Goal: Browse casually

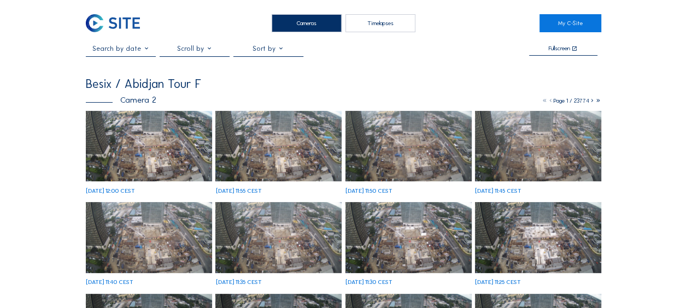
click at [142, 158] on img at bounding box center [149, 146] width 126 height 71
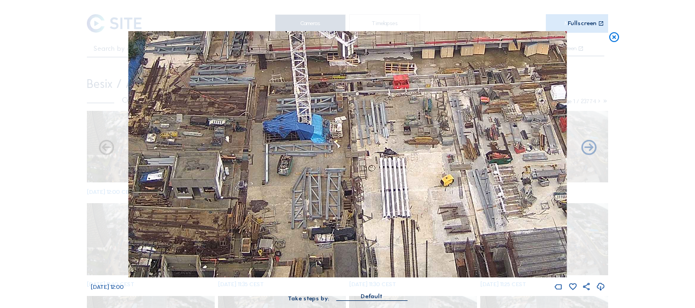
drag, startPoint x: 406, startPoint y: 237, endPoint x: 393, endPoint y: 170, distance: 67.8
click at [393, 170] on img at bounding box center [347, 154] width 438 height 246
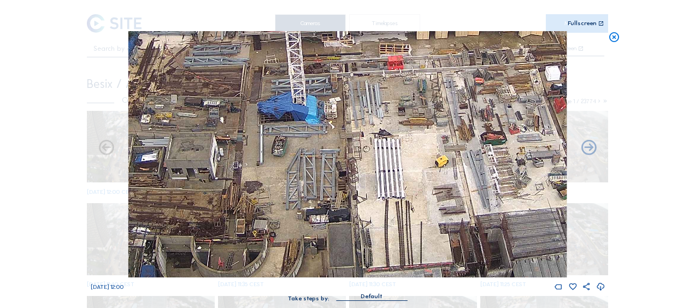
drag, startPoint x: 389, startPoint y: 199, endPoint x: 388, endPoint y: 192, distance: 6.6
click at [388, 192] on img at bounding box center [347, 154] width 438 height 246
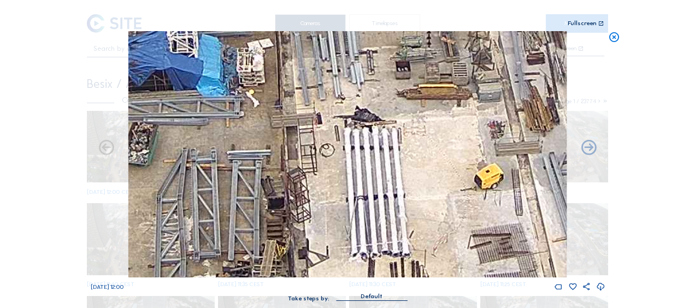
drag, startPoint x: 394, startPoint y: 106, endPoint x: 387, endPoint y: 186, distance: 80.1
click at [387, 186] on img at bounding box center [347, 154] width 438 height 246
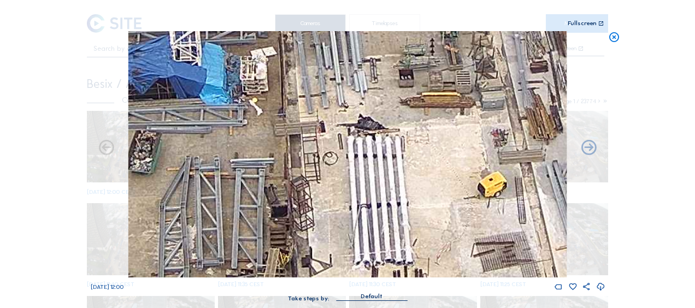
drag, startPoint x: 362, startPoint y: 118, endPoint x: 360, endPoint y: 208, distance: 90.2
click at [361, 209] on img at bounding box center [347, 154] width 438 height 246
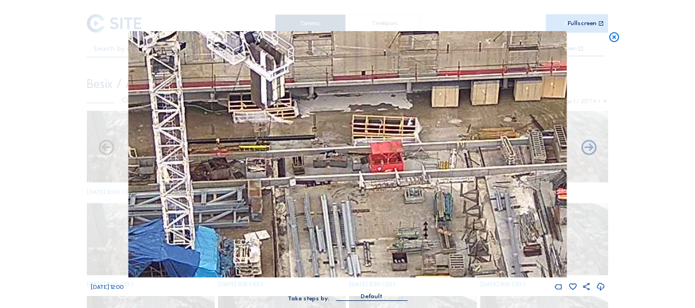
drag, startPoint x: 334, startPoint y: 142, endPoint x: 332, endPoint y: 243, distance: 101.1
click at [332, 243] on img at bounding box center [347, 154] width 438 height 246
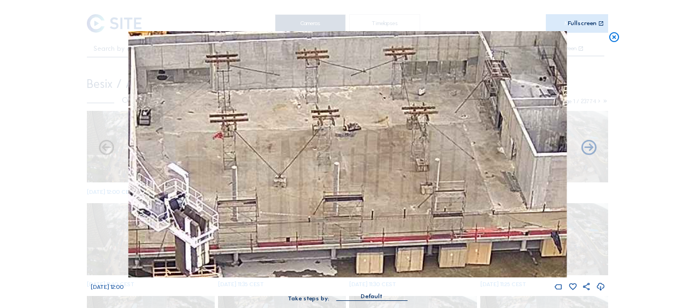
drag, startPoint x: 375, startPoint y: 102, endPoint x: 293, endPoint y: 268, distance: 185.0
click at [296, 269] on img at bounding box center [347, 154] width 438 height 246
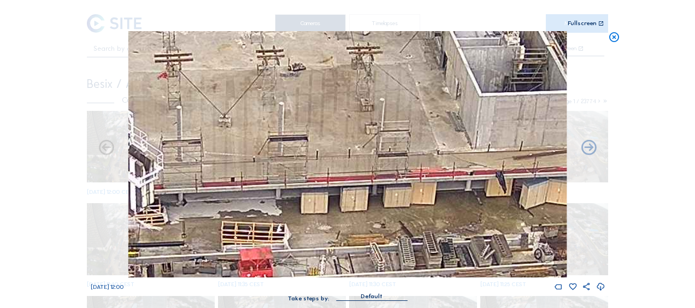
drag, startPoint x: 348, startPoint y: 152, endPoint x: 253, endPoint y: 52, distance: 138.4
click at [253, 52] on img at bounding box center [347, 154] width 438 height 246
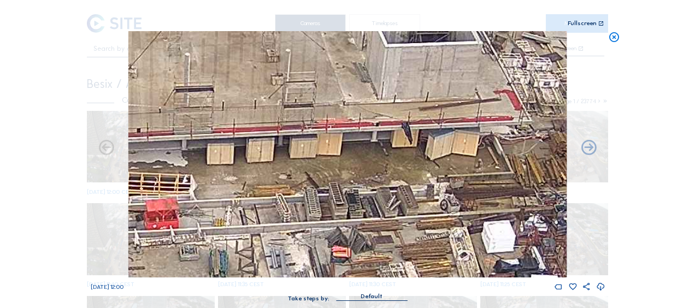
drag, startPoint x: 367, startPoint y: 187, endPoint x: 274, endPoint y: 188, distance: 92.3
click at [274, 188] on img at bounding box center [347, 154] width 438 height 246
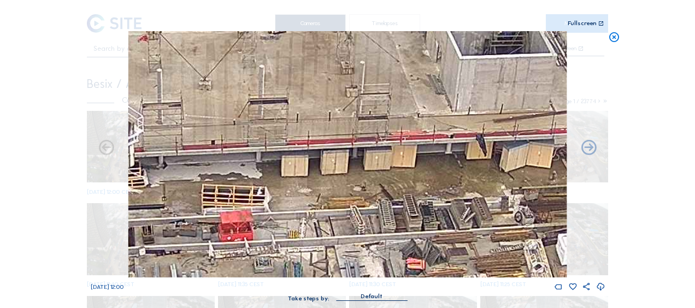
drag, startPoint x: 249, startPoint y: 188, endPoint x: 366, endPoint y: 190, distance: 116.4
click at [366, 190] on img at bounding box center [347, 154] width 438 height 246
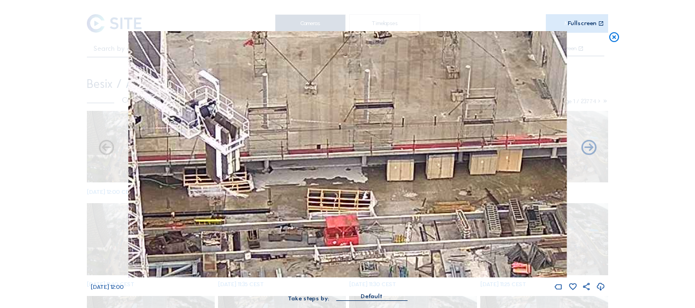
drag, startPoint x: 361, startPoint y: 188, endPoint x: 467, endPoint y: 192, distance: 105.5
click at [467, 192] on img at bounding box center [347, 154] width 438 height 246
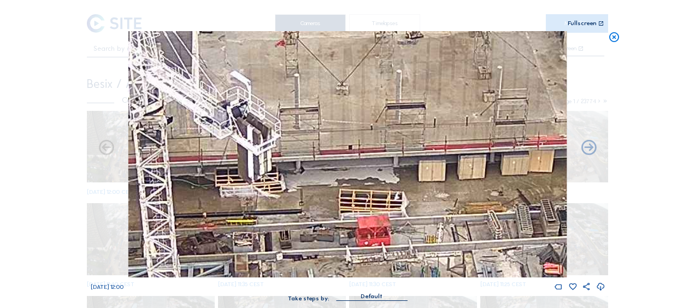
drag, startPoint x: 402, startPoint y: 201, endPoint x: 434, endPoint y: 201, distance: 31.7
click at [434, 201] on img at bounding box center [347, 154] width 438 height 246
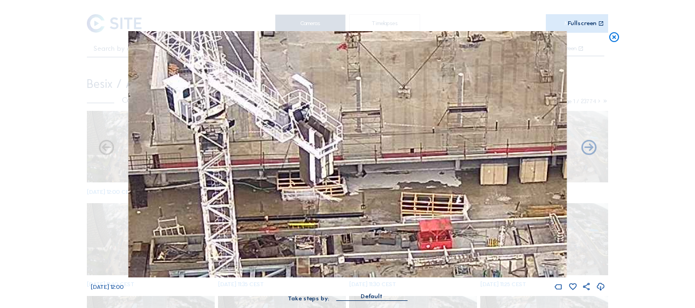
drag, startPoint x: 430, startPoint y: 203, endPoint x: 447, endPoint y: 204, distance: 17.0
click at [461, 202] on img at bounding box center [347, 154] width 438 height 246
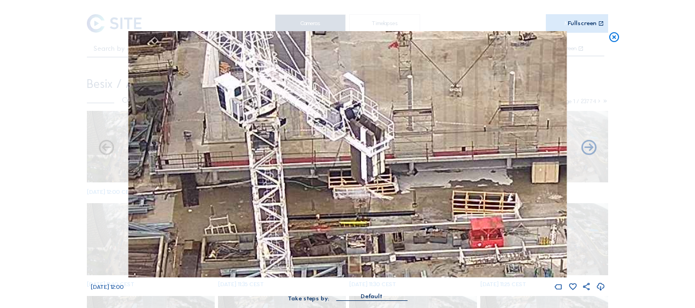
drag, startPoint x: 409, startPoint y: 203, endPoint x: 464, endPoint y: 202, distance: 55.2
click at [464, 202] on img at bounding box center [347, 154] width 438 height 246
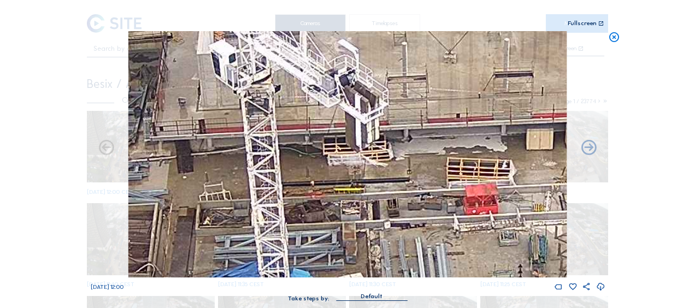
drag, startPoint x: 440, startPoint y: 205, endPoint x: 423, endPoint y: 158, distance: 49.8
click at [423, 158] on img at bounding box center [347, 154] width 438 height 246
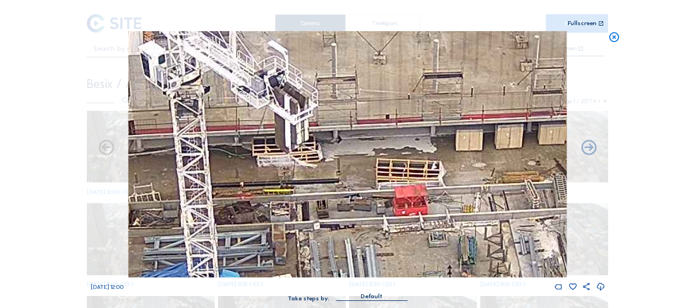
drag, startPoint x: 484, startPoint y: 171, endPoint x: 401, endPoint y: 193, distance: 86.0
click at [401, 193] on img at bounding box center [347, 154] width 438 height 246
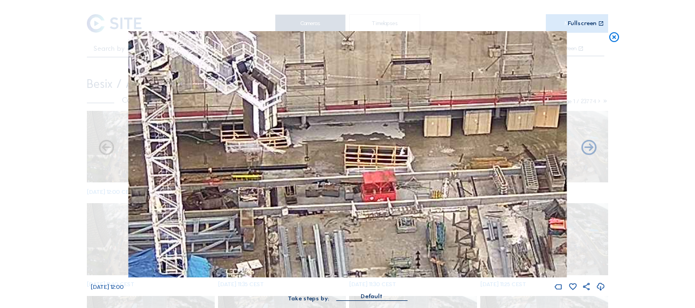
drag, startPoint x: 370, startPoint y: 177, endPoint x: 357, endPoint y: 155, distance: 25.5
click at [357, 155] on img at bounding box center [347, 154] width 438 height 246
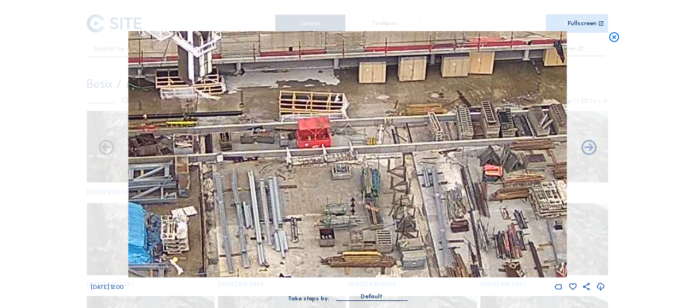
drag, startPoint x: 425, startPoint y: 165, endPoint x: 346, endPoint y: 119, distance: 91.8
click at [355, 113] on img at bounding box center [347, 154] width 438 height 246
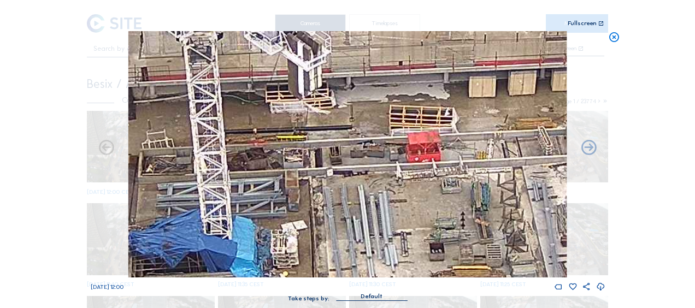
drag, startPoint x: 336, startPoint y: 162, endPoint x: 399, endPoint y: 175, distance: 64.3
click at [400, 175] on img at bounding box center [347, 154] width 438 height 246
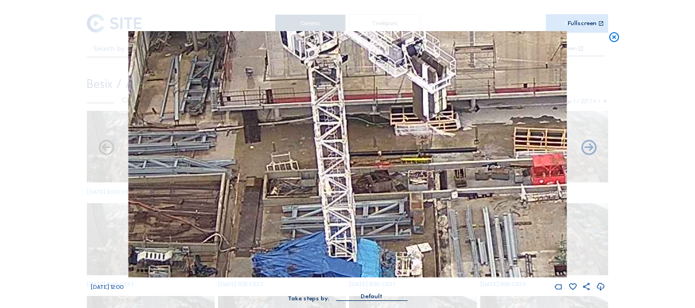
drag, startPoint x: 246, startPoint y: 173, endPoint x: 335, endPoint y: 182, distance: 89.1
click at [335, 182] on img at bounding box center [347, 154] width 438 height 246
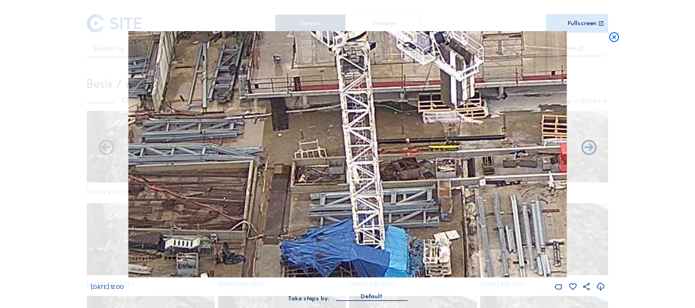
drag, startPoint x: 264, startPoint y: 154, endPoint x: 261, endPoint y: 121, distance: 32.9
click at [261, 121] on img at bounding box center [347, 154] width 438 height 246
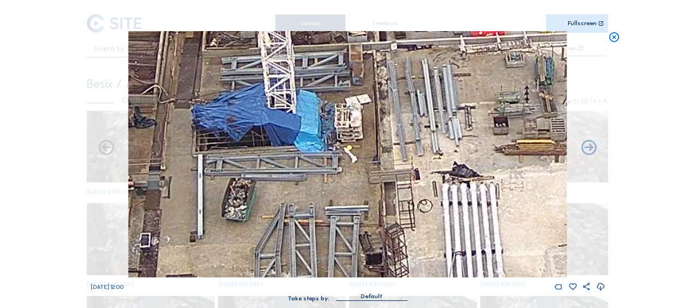
drag, startPoint x: 424, startPoint y: 189, endPoint x: 351, endPoint y: 121, distance: 100.1
click at [339, 74] on img at bounding box center [347, 154] width 438 height 246
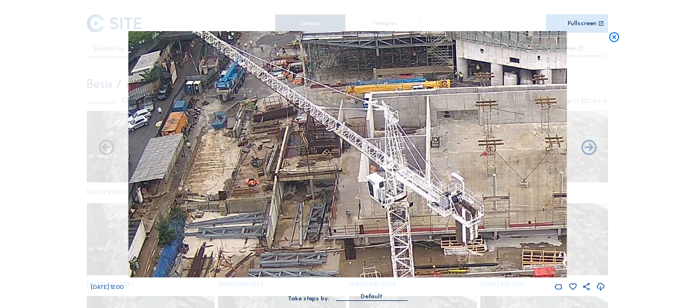
drag, startPoint x: 269, startPoint y: 146, endPoint x: 339, endPoint y: 219, distance: 100.8
click at [350, 294] on div "Tu 14 Oct 2025 12:00 Take steps by: Default" at bounding box center [348, 171] width 514 height 281
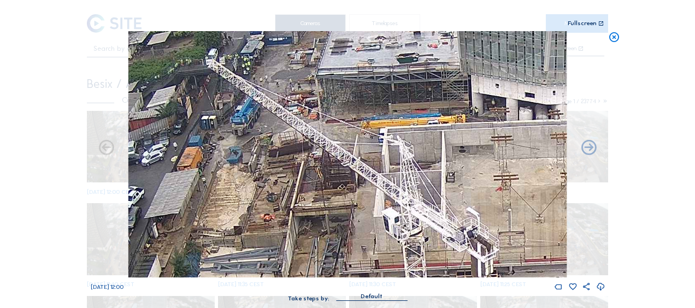
drag, startPoint x: 328, startPoint y: 174, endPoint x: 307, endPoint y: 117, distance: 60.7
click at [331, 204] on img at bounding box center [347, 154] width 438 height 246
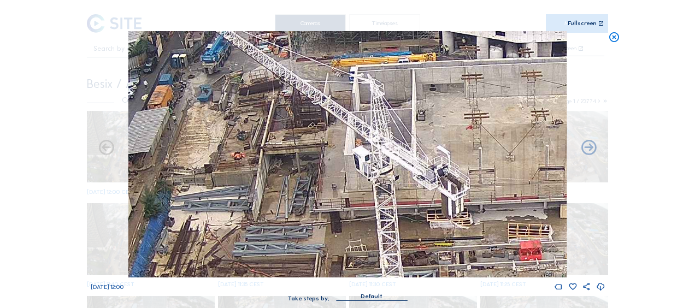
drag, startPoint x: 203, startPoint y: 230, endPoint x: 182, endPoint y: 173, distance: 60.5
click at [182, 173] on img at bounding box center [347, 154] width 438 height 246
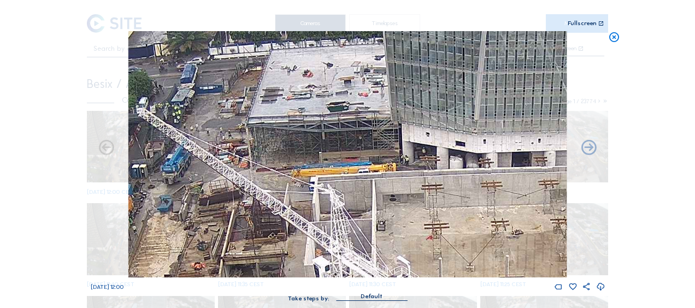
drag, startPoint x: 228, startPoint y: 175, endPoint x: 214, endPoint y: 215, distance: 42.0
click at [211, 213] on img at bounding box center [347, 154] width 438 height 246
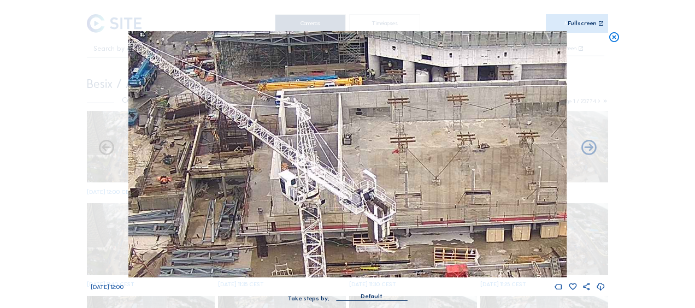
drag, startPoint x: 286, startPoint y: 168, endPoint x: 275, endPoint y: 104, distance: 64.9
click at [275, 104] on img at bounding box center [347, 154] width 438 height 246
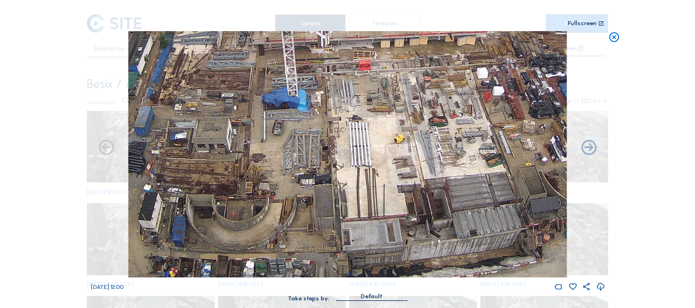
drag, startPoint x: 268, startPoint y: 236, endPoint x: 261, endPoint y: 73, distance: 162.9
click at [261, 73] on img at bounding box center [347, 154] width 438 height 246
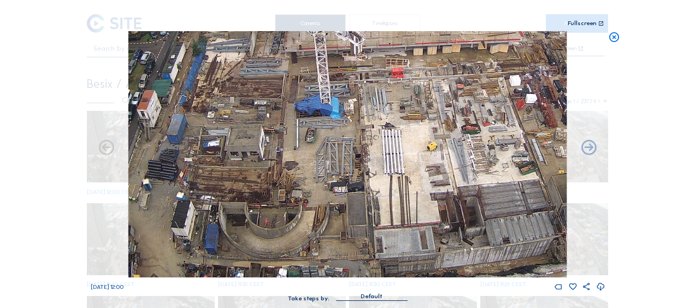
drag, startPoint x: 225, startPoint y: 203, endPoint x: 237, endPoint y: 193, distance: 15.9
click at [237, 193] on img at bounding box center [347, 154] width 438 height 246
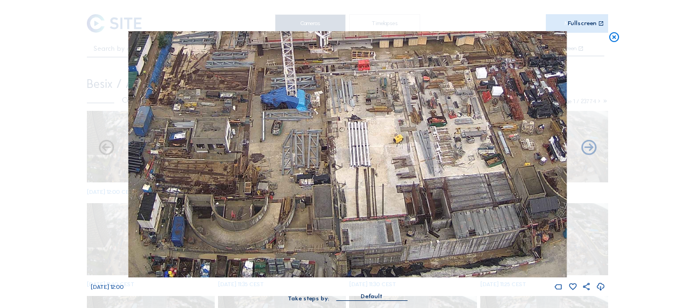
drag, startPoint x: 229, startPoint y: 126, endPoint x: 209, endPoint y: 105, distance: 28.6
click at [210, 105] on img at bounding box center [347, 154] width 438 height 246
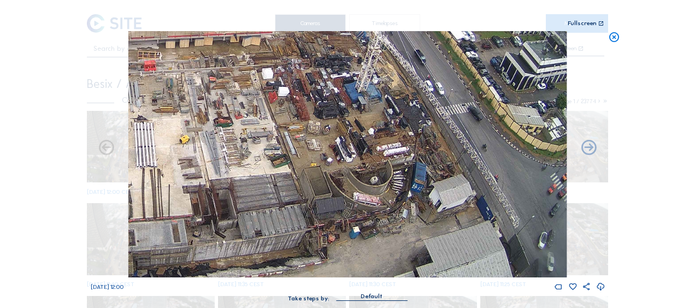
drag, startPoint x: 437, startPoint y: 250, endPoint x: 240, endPoint y: 222, distance: 198.7
click at [240, 222] on img at bounding box center [347, 154] width 438 height 246
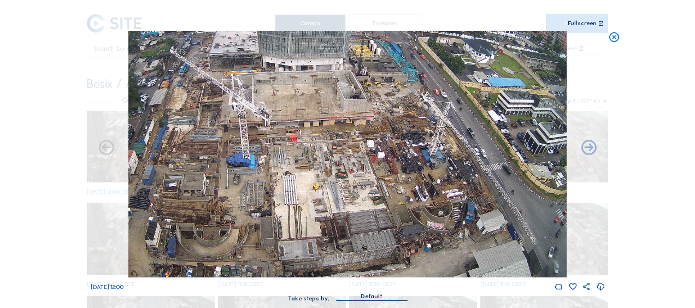
drag, startPoint x: 390, startPoint y: 248, endPoint x: 341, endPoint y: 231, distance: 51.7
click at [341, 231] on img at bounding box center [347, 154] width 438 height 246
click at [416, 242] on img at bounding box center [347, 154] width 438 height 246
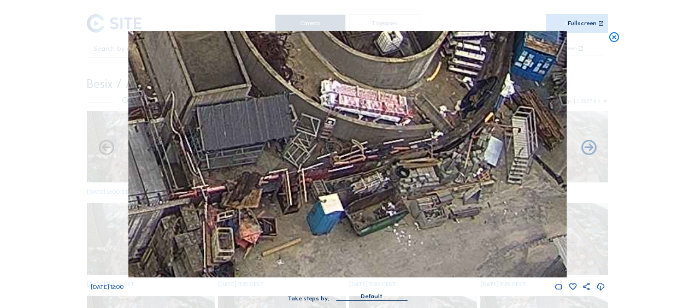
drag, startPoint x: 429, startPoint y: 248, endPoint x: 356, endPoint y: 230, distance: 75.4
click at [359, 231] on img at bounding box center [347, 154] width 438 height 246
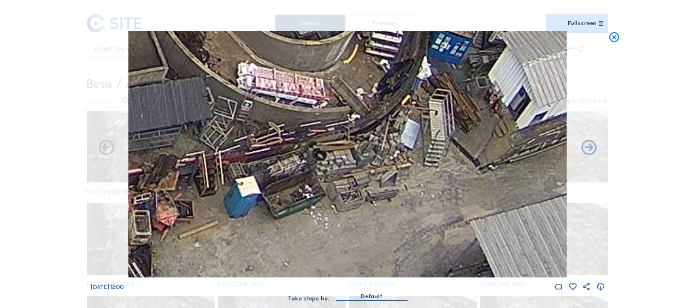
drag, startPoint x: 378, startPoint y: 223, endPoint x: 319, endPoint y: 212, distance: 60.1
click at [319, 212] on img at bounding box center [347, 154] width 438 height 246
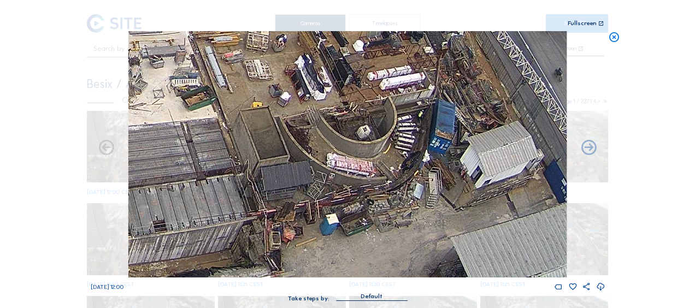
drag, startPoint x: 282, startPoint y: 97, endPoint x: 335, endPoint y: 121, distance: 58.4
click at [335, 121] on img at bounding box center [347, 154] width 438 height 246
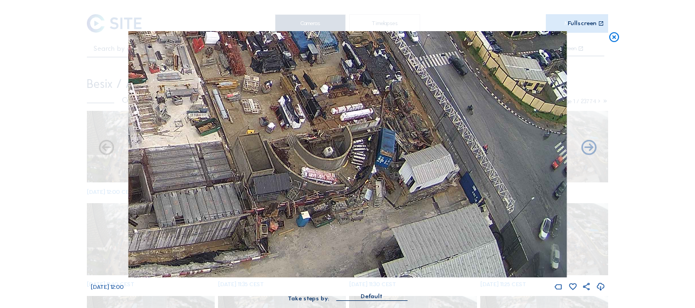
drag, startPoint x: 311, startPoint y: 131, endPoint x: 300, endPoint y: 108, distance: 25.4
click at [300, 108] on img at bounding box center [347, 154] width 438 height 246
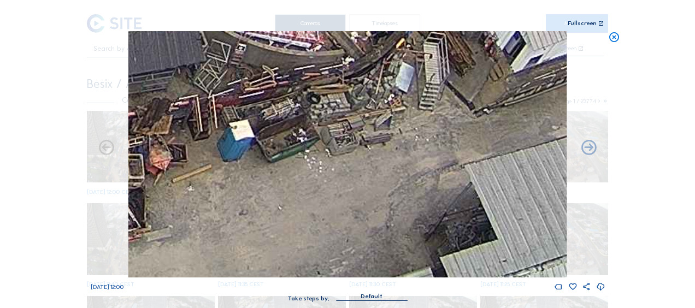
drag, startPoint x: 339, startPoint y: 218, endPoint x: 337, endPoint y: 145, distance: 72.7
click at [337, 145] on img at bounding box center [347, 154] width 438 height 246
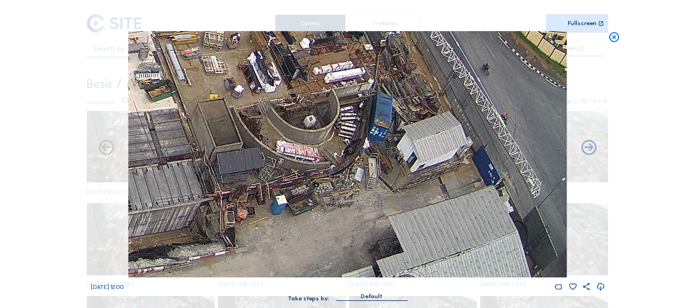
drag, startPoint x: 309, startPoint y: 165, endPoint x: 328, endPoint y: 111, distance: 57.4
click at [328, 111] on img at bounding box center [347, 154] width 438 height 246
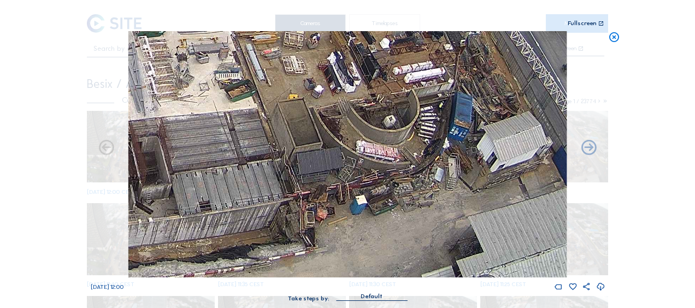
drag, startPoint x: 275, startPoint y: 223, endPoint x: 448, endPoint y: 156, distance: 185.6
click at [448, 156] on img at bounding box center [347, 154] width 438 height 246
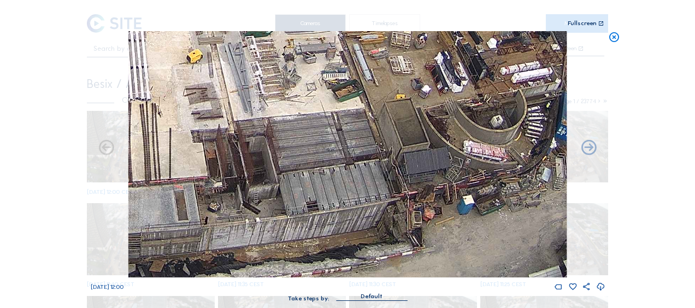
click at [412, 179] on img at bounding box center [347, 154] width 438 height 246
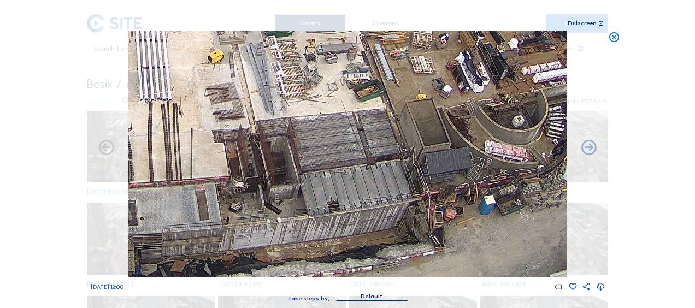
drag, startPoint x: 408, startPoint y: 213, endPoint x: 215, endPoint y: 165, distance: 198.8
click at [215, 165] on img at bounding box center [347, 154] width 438 height 246
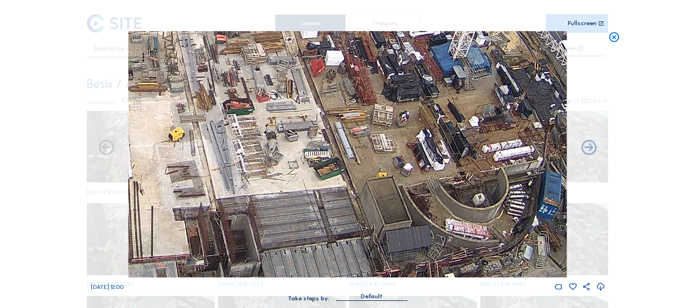
drag, startPoint x: 346, startPoint y: 72, endPoint x: 367, endPoint y: 155, distance: 85.7
click at [367, 155] on img at bounding box center [347, 154] width 438 height 246
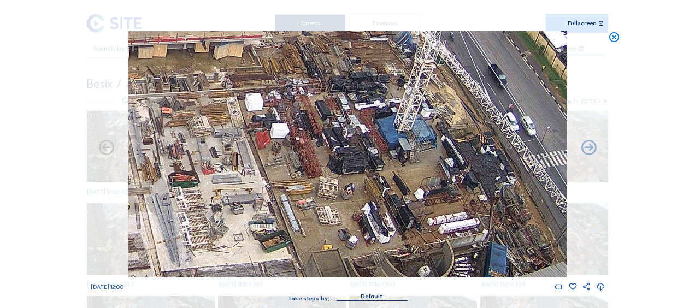
drag, startPoint x: 368, startPoint y: 128, endPoint x: 313, endPoint y: 193, distance: 85.6
click at [313, 193] on img at bounding box center [347, 154] width 438 height 246
drag, startPoint x: 273, startPoint y: 164, endPoint x: 382, endPoint y: 116, distance: 119.9
click at [382, 116] on img at bounding box center [347, 154] width 438 height 246
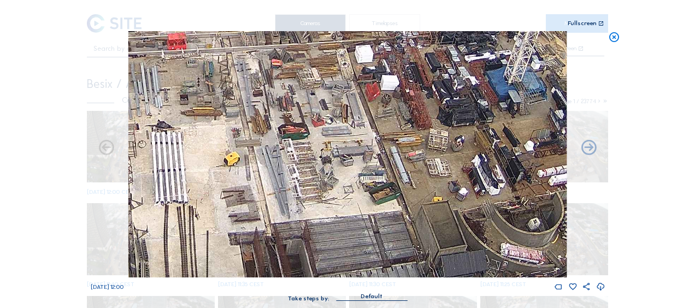
drag, startPoint x: 290, startPoint y: 156, endPoint x: 362, endPoint y: 134, distance: 76.0
click at [361, 135] on img at bounding box center [347, 154] width 438 height 246
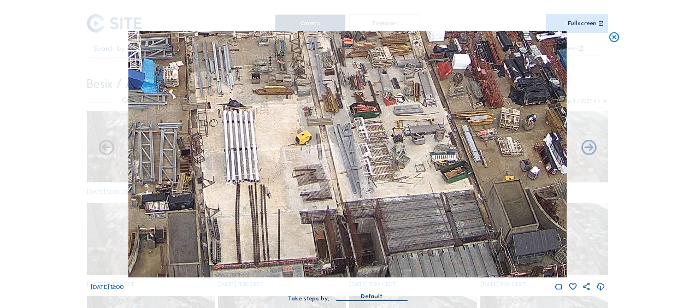
click at [338, 144] on img at bounding box center [347, 154] width 438 height 246
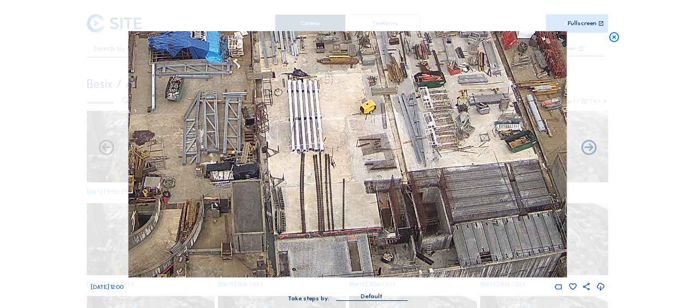
drag, startPoint x: 300, startPoint y: 170, endPoint x: 392, endPoint y: 138, distance: 96.8
click at [392, 138] on img at bounding box center [347, 154] width 438 height 246
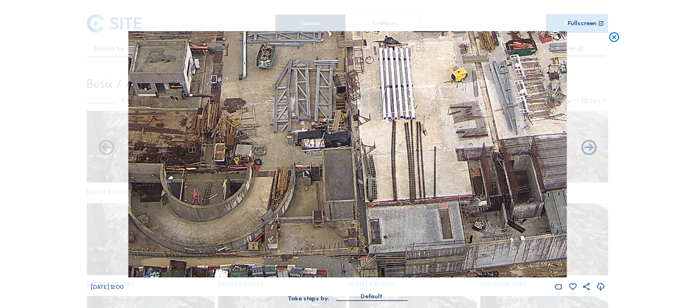
drag, startPoint x: 319, startPoint y: 192, endPoint x: 468, endPoint y: 121, distance: 164.5
click at [486, 96] on img at bounding box center [347, 154] width 438 height 246
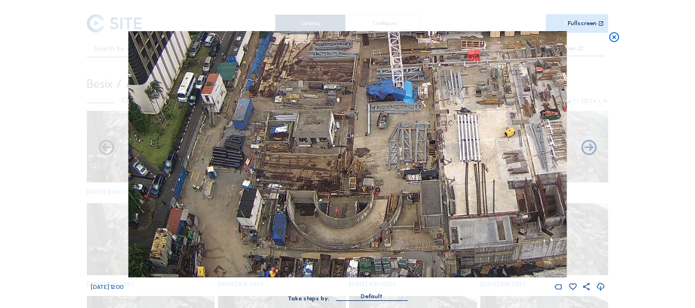
drag, startPoint x: 438, startPoint y: 235, endPoint x: 371, endPoint y: 164, distance: 97.4
click at [372, 164] on img at bounding box center [347, 154] width 438 height 246
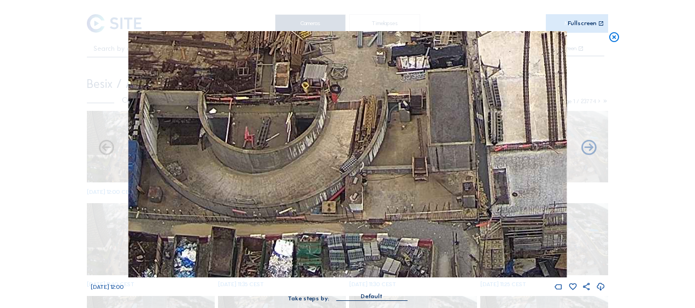
drag, startPoint x: 358, startPoint y: 248, endPoint x: 337, endPoint y: 192, distance: 59.7
click at [337, 192] on img at bounding box center [347, 154] width 438 height 246
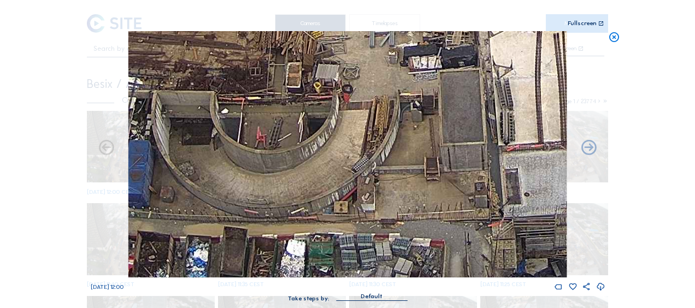
drag, startPoint x: 345, startPoint y: 240, endPoint x: 356, endPoint y: 194, distance: 47.7
click at [356, 194] on img at bounding box center [347, 154] width 438 height 246
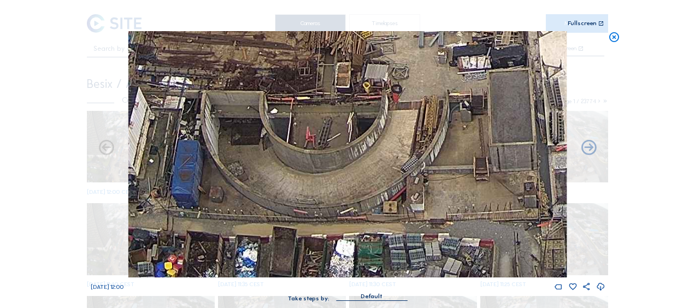
drag, startPoint x: 256, startPoint y: 209, endPoint x: 284, endPoint y: 192, distance: 33.1
click at [284, 192] on img at bounding box center [347, 154] width 438 height 246
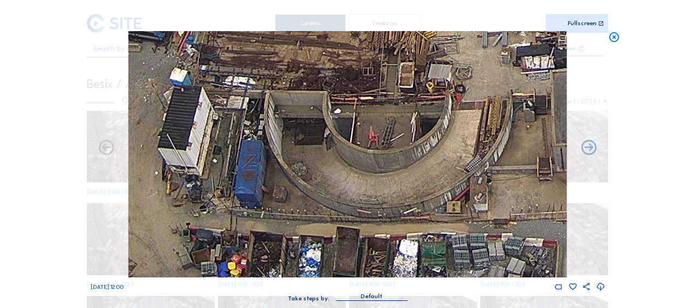
drag, startPoint x: 245, startPoint y: 219, endPoint x: 264, endPoint y: 206, distance: 22.7
click at [264, 206] on img at bounding box center [347, 154] width 438 height 246
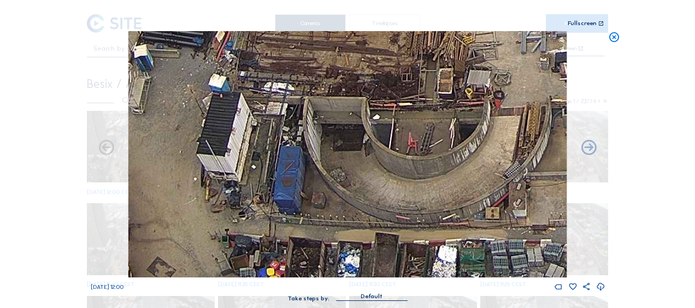
drag, startPoint x: 277, startPoint y: 111, endPoint x: 327, endPoint y: 122, distance: 50.8
click at [328, 121] on img at bounding box center [347, 154] width 438 height 246
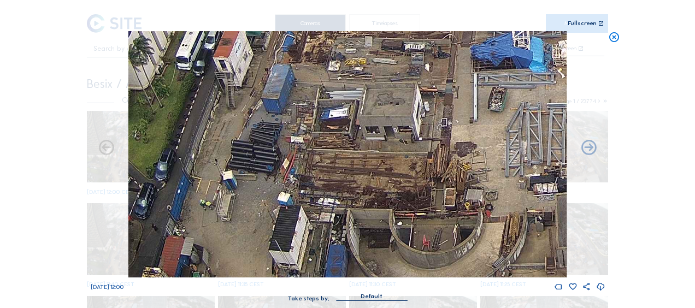
drag, startPoint x: 304, startPoint y: 101, endPoint x: 323, endPoint y: 169, distance: 70.5
click at [323, 169] on img at bounding box center [347, 154] width 438 height 246
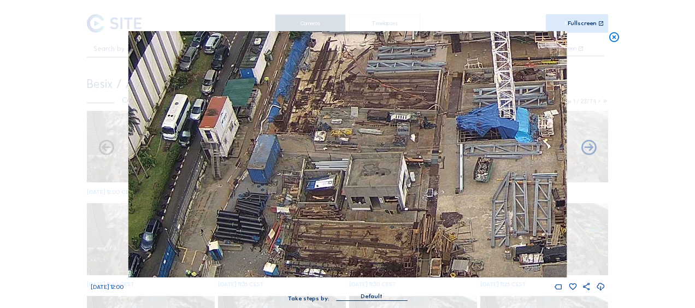
drag, startPoint x: 326, startPoint y: 114, endPoint x: 311, endPoint y: 137, distance: 27.0
click at [308, 174] on img at bounding box center [347, 154] width 438 height 246
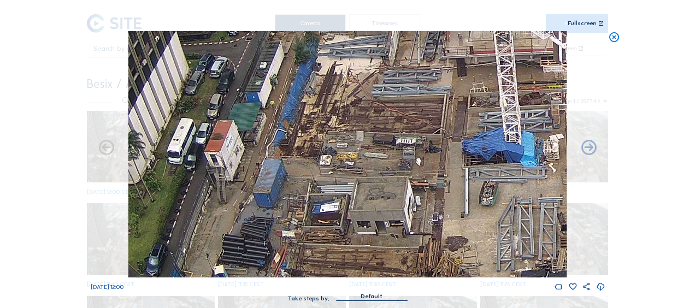
drag, startPoint x: 323, startPoint y: 142, endPoint x: 307, endPoint y: 177, distance: 39.1
click at [307, 177] on img at bounding box center [347, 154] width 438 height 246
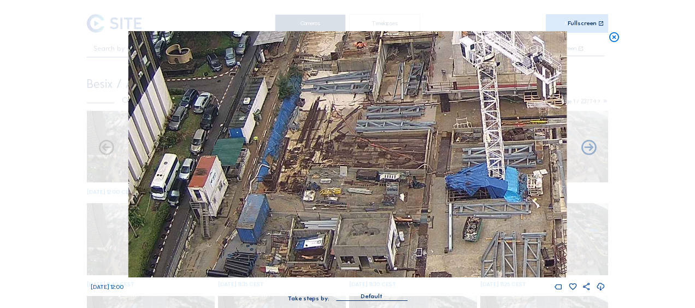
drag, startPoint x: 338, startPoint y: 126, endPoint x: 344, endPoint y: 188, distance: 62.0
click at [344, 188] on img at bounding box center [347, 154] width 438 height 246
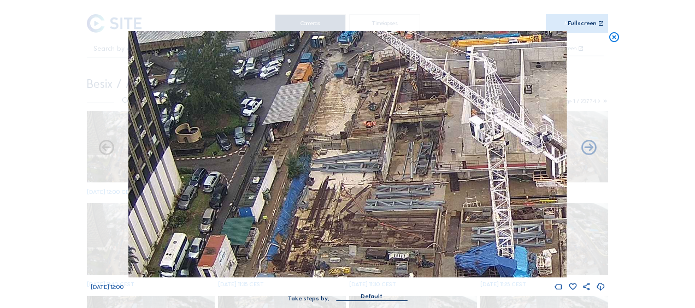
drag, startPoint x: 349, startPoint y: 103, endPoint x: 352, endPoint y: 162, distance: 58.5
click at [352, 162] on img at bounding box center [347, 154] width 438 height 246
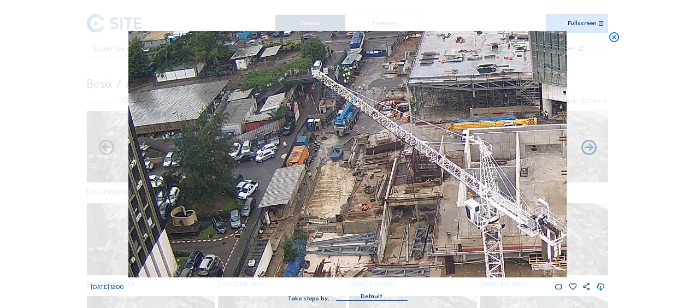
drag, startPoint x: 352, startPoint y: 111, endPoint x: 339, endPoint y: 158, distance: 49.3
click at [339, 158] on img at bounding box center [347, 154] width 438 height 246
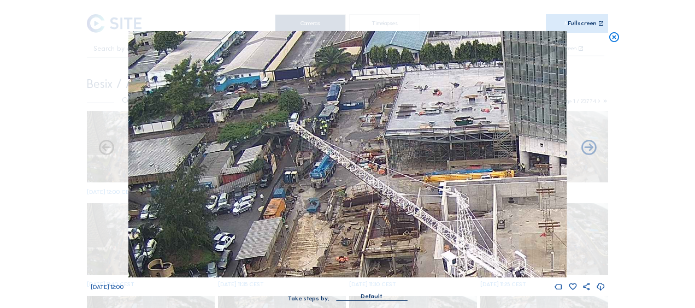
drag, startPoint x: 340, startPoint y: 119, endPoint x: 325, endPoint y: 157, distance: 41.2
click at [325, 157] on img at bounding box center [347, 154] width 438 height 246
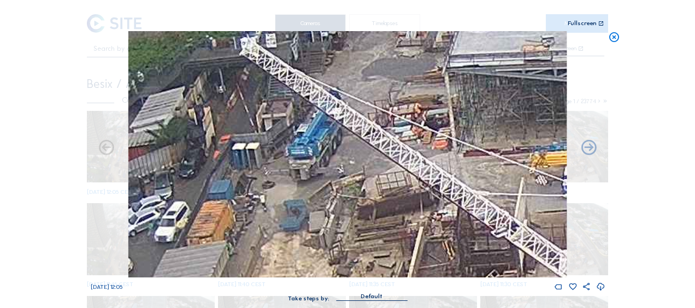
drag, startPoint x: 324, startPoint y: 163, endPoint x: 327, endPoint y: 123, distance: 40.0
click at [327, 123] on img at bounding box center [347, 154] width 438 height 246
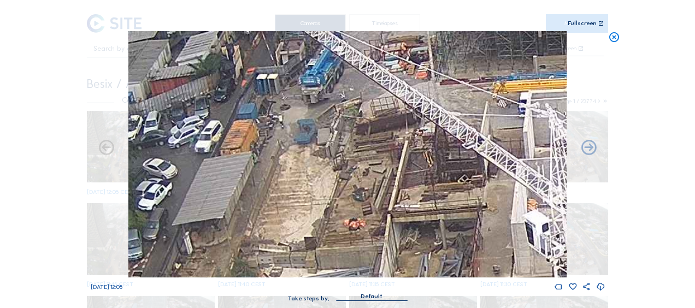
drag, startPoint x: 334, startPoint y: 171, endPoint x: 338, endPoint y: 99, distance: 71.6
click at [338, 99] on img at bounding box center [347, 154] width 438 height 246
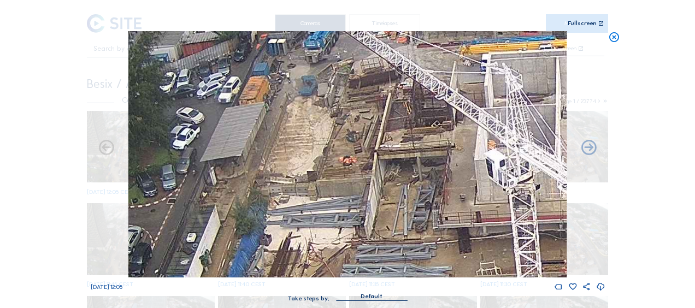
drag, startPoint x: 338, startPoint y: 158, endPoint x: 333, endPoint y: 101, distance: 58.1
click at [333, 101] on img at bounding box center [347, 154] width 438 height 246
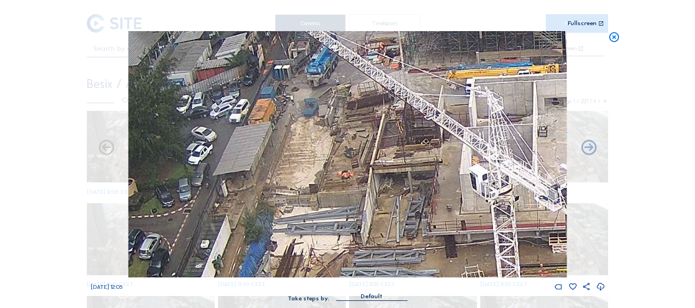
drag, startPoint x: 341, startPoint y: 125, endPoint x: 331, endPoint y: 201, distance: 77.3
click at [331, 201] on img at bounding box center [347, 154] width 438 height 246
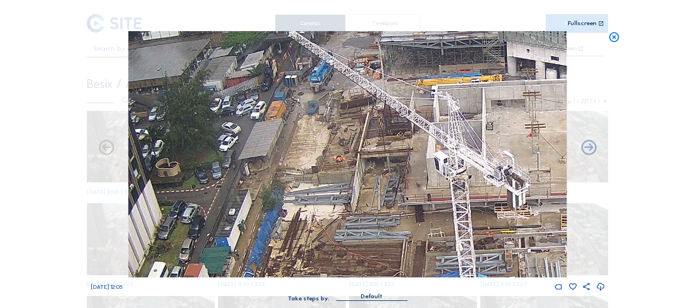
drag, startPoint x: 317, startPoint y: 149, endPoint x: 335, endPoint y: 74, distance: 76.5
click at [334, 75] on img at bounding box center [347, 154] width 438 height 246
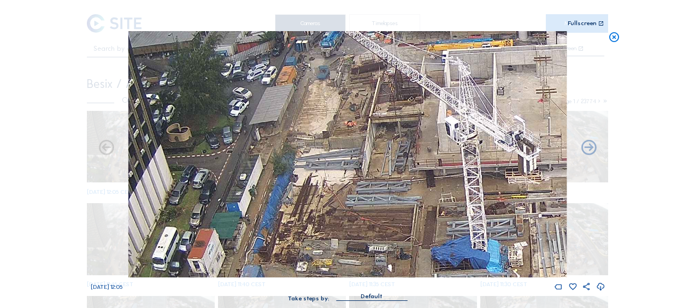
drag, startPoint x: 332, startPoint y: 163, endPoint x: 332, endPoint y: 113, distance: 50.3
click at [332, 113] on img at bounding box center [347, 154] width 438 height 246
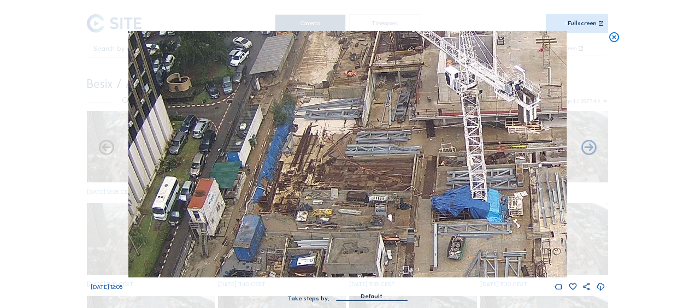
drag, startPoint x: 317, startPoint y: 193, endPoint x: 339, endPoint y: 119, distance: 77.6
click at [339, 119] on img at bounding box center [347, 154] width 438 height 246
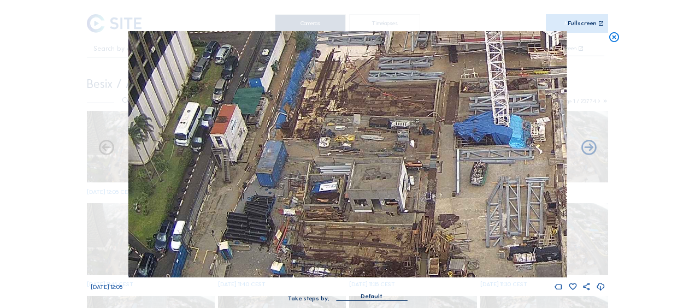
drag, startPoint x: 318, startPoint y: 211, endPoint x: 332, endPoint y: 156, distance: 57.5
click at [332, 156] on img at bounding box center [347, 154] width 438 height 246
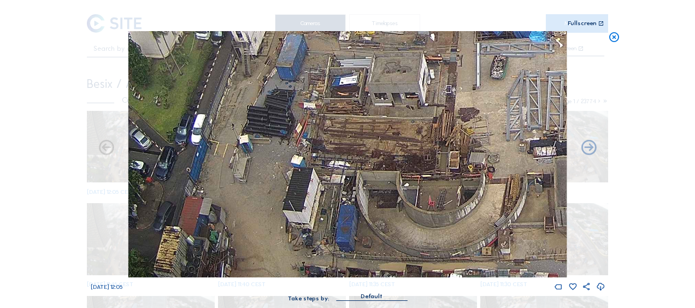
drag, startPoint x: 275, startPoint y: 176, endPoint x: 286, endPoint y: 150, distance: 28.4
click at [286, 150] on img at bounding box center [347, 154] width 438 height 246
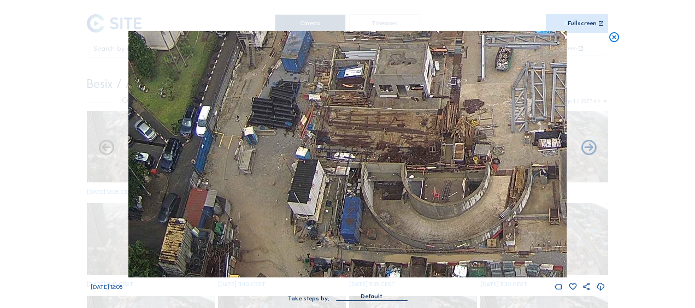
drag, startPoint x: 272, startPoint y: 195, endPoint x: 296, endPoint y: 151, distance: 49.9
click at [296, 151] on img at bounding box center [347, 154] width 438 height 246
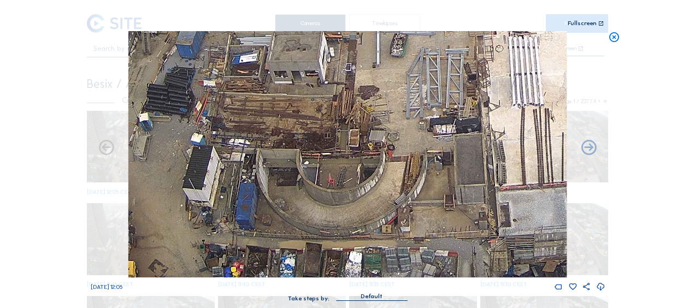
drag, startPoint x: 406, startPoint y: 264, endPoint x: 276, endPoint y: 179, distance: 155.5
click at [276, 179] on img at bounding box center [347, 154] width 438 height 246
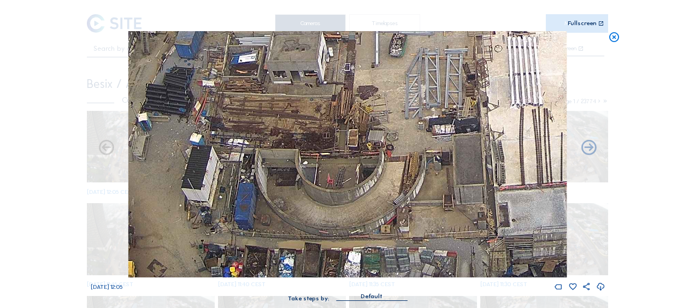
drag, startPoint x: 386, startPoint y: 209, endPoint x: 298, endPoint y: 166, distance: 97.3
click at [298, 166] on img at bounding box center [347, 154] width 438 height 246
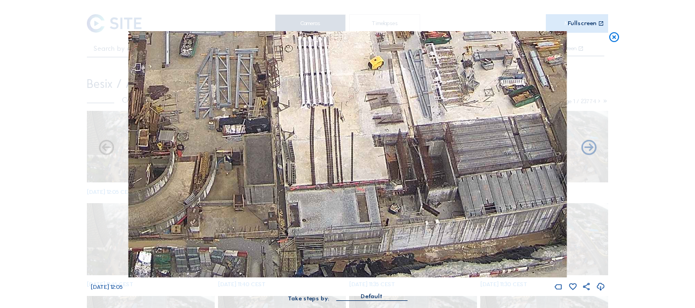
drag, startPoint x: 546, startPoint y: 234, endPoint x: 417, endPoint y: 205, distance: 131.6
click at [418, 205] on img at bounding box center [347, 154] width 438 height 246
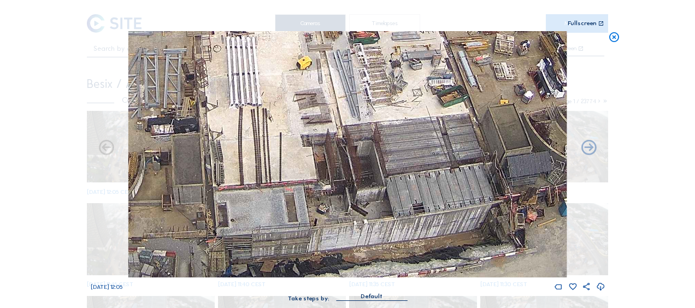
drag, startPoint x: 497, startPoint y: 219, endPoint x: 346, endPoint y: 205, distance: 152.0
click at [346, 205] on img at bounding box center [347, 154] width 438 height 246
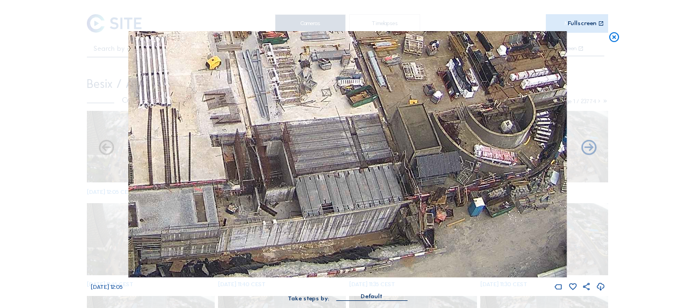
drag, startPoint x: 499, startPoint y: 210, endPoint x: 386, endPoint y: 196, distance: 113.5
click at [356, 191] on img at bounding box center [347, 154] width 438 height 246
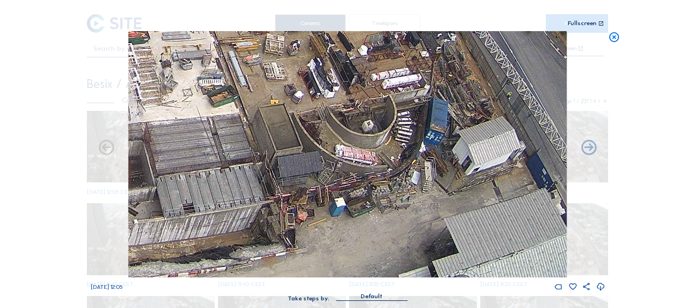
drag, startPoint x: 471, startPoint y: 200, endPoint x: 402, endPoint y: 194, distance: 69.1
click at [402, 194] on img at bounding box center [347, 154] width 438 height 246
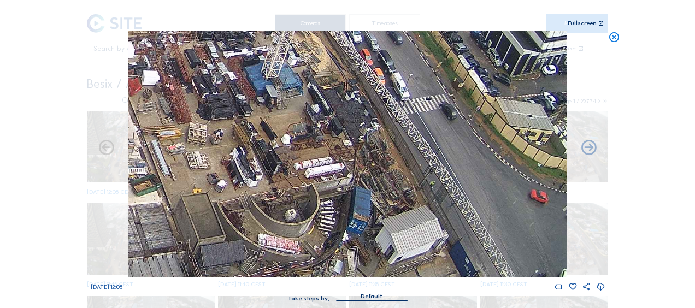
drag, startPoint x: 431, startPoint y: 121, endPoint x: 422, endPoint y: 210, distance: 90.0
click at [422, 210] on img at bounding box center [347, 154] width 438 height 246
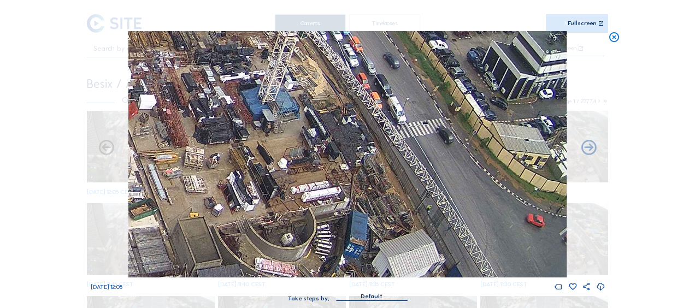
drag, startPoint x: 431, startPoint y: 128, endPoint x: 432, endPoint y: 197, distance: 68.3
click at [437, 202] on img at bounding box center [347, 154] width 438 height 246
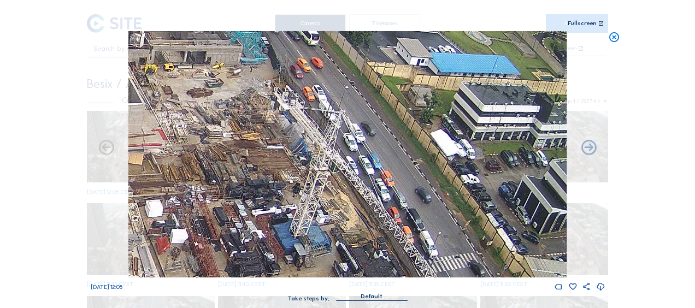
drag, startPoint x: 362, startPoint y: 142, endPoint x: 379, endPoint y: 208, distance: 68.2
click at [385, 227] on img at bounding box center [347, 154] width 438 height 246
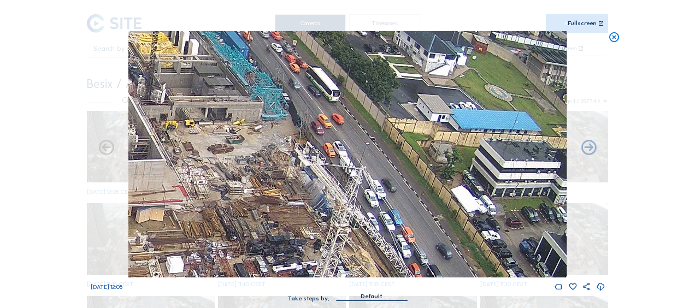
drag, startPoint x: 366, startPoint y: 155, endPoint x: 376, endPoint y: 182, distance: 28.5
click at [394, 225] on img at bounding box center [347, 154] width 438 height 246
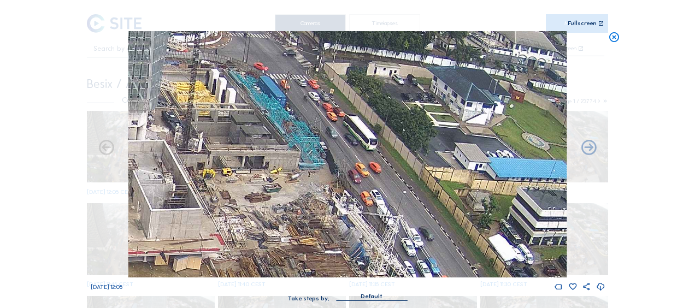
drag, startPoint x: 347, startPoint y: 156, endPoint x: 400, endPoint y: 205, distance: 71.9
click at [411, 213] on img at bounding box center [347, 154] width 438 height 246
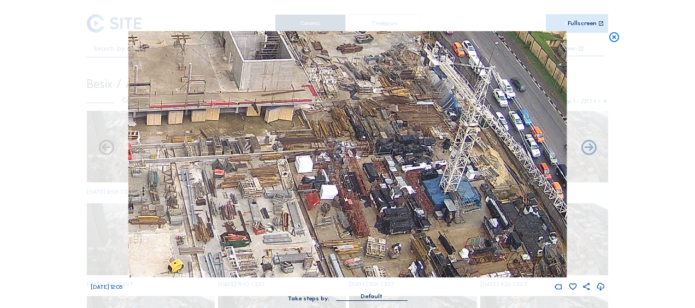
drag, startPoint x: 327, startPoint y: 207, endPoint x: 375, endPoint y: 17, distance: 195.6
click at [375, 17] on div "Scroll to travel through time | Press 'Alt' Button + Scroll to Zoom | Click and…" at bounding box center [348, 156] width 514 height 313
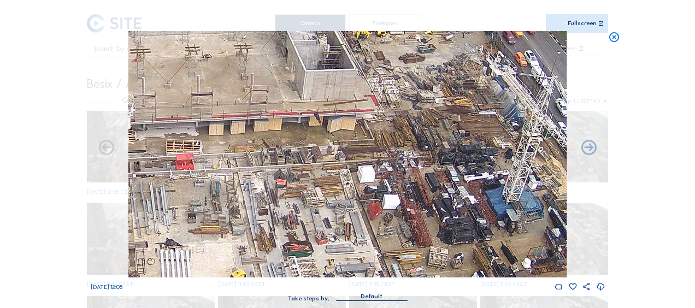
drag, startPoint x: 258, startPoint y: 108, endPoint x: 382, endPoint y: 125, distance: 125.2
click at [392, 125] on img at bounding box center [347, 154] width 438 height 246
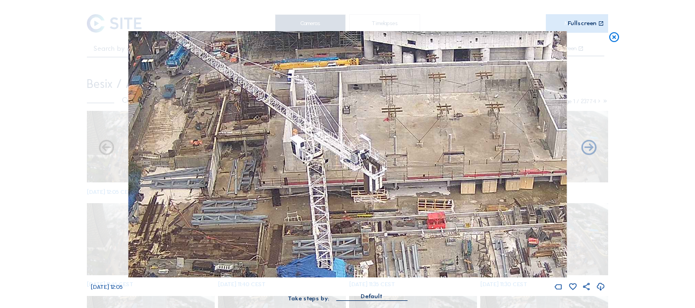
drag, startPoint x: 262, startPoint y: 141, endPoint x: 443, endPoint y: 193, distance: 187.8
click at [443, 193] on img at bounding box center [347, 154] width 438 height 246
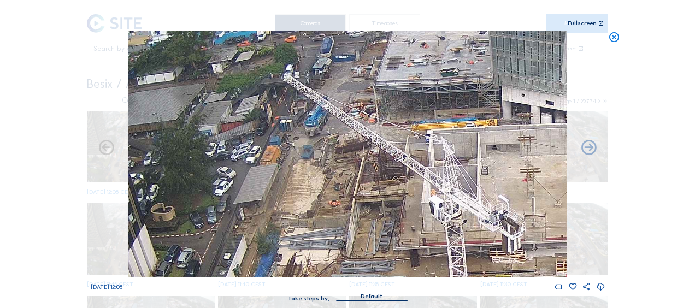
drag, startPoint x: 183, startPoint y: 152, endPoint x: 321, endPoint y: 213, distance: 151.2
click at [321, 213] on img at bounding box center [347, 154] width 438 height 246
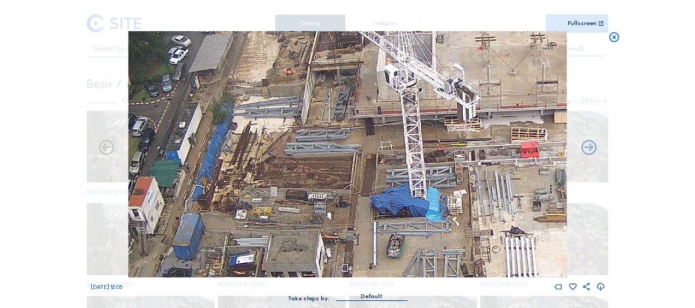
drag, startPoint x: 373, startPoint y: 219, endPoint x: 385, endPoint y: 153, distance: 66.7
click at [347, 105] on img at bounding box center [347, 154] width 438 height 246
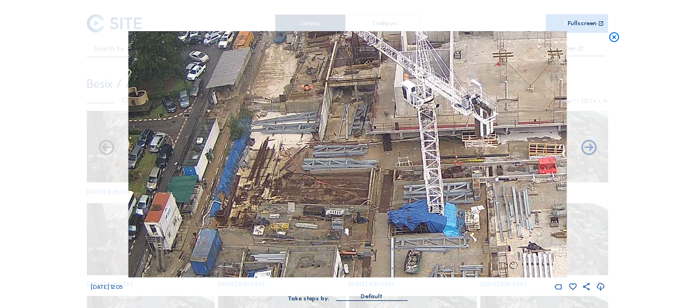
drag, startPoint x: 386, startPoint y: 168, endPoint x: 327, endPoint y: 48, distance: 133.4
click at [327, 48] on img at bounding box center [347, 154] width 438 height 246
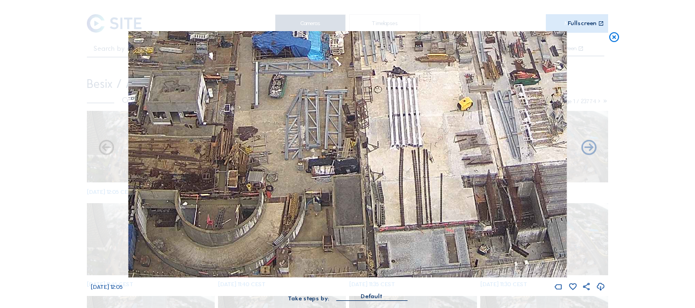
drag, startPoint x: 400, startPoint y: 113, endPoint x: 276, endPoint y: 17, distance: 156.6
click at [276, 17] on div "Scroll to travel through time | Press 'Alt' Button + Scroll to Zoom | Click and…" at bounding box center [348, 156] width 514 height 313
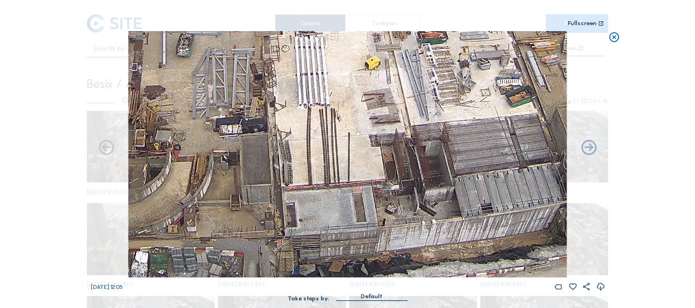
drag, startPoint x: 412, startPoint y: 146, endPoint x: 353, endPoint y: 110, distance: 68.7
click at [353, 110] on img at bounding box center [347, 154] width 438 height 246
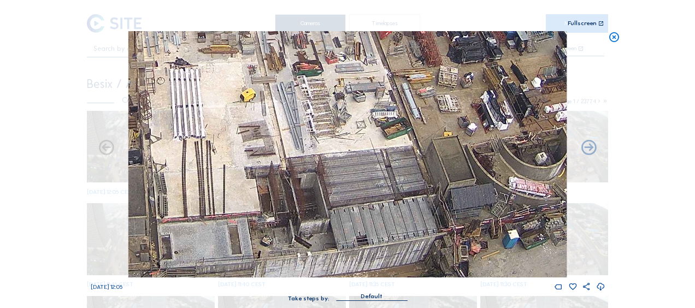
drag, startPoint x: 467, startPoint y: 174, endPoint x: 400, endPoint y: 207, distance: 73.5
click at [400, 207] on img at bounding box center [347, 154] width 438 height 246
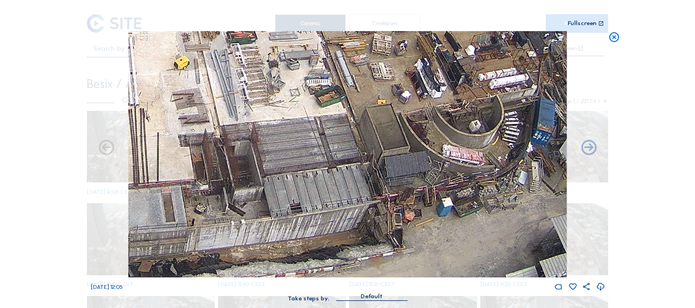
drag, startPoint x: 490, startPoint y: 163, endPoint x: 423, endPoint y: 107, distance: 86.8
click at [423, 107] on img at bounding box center [347, 154] width 438 height 246
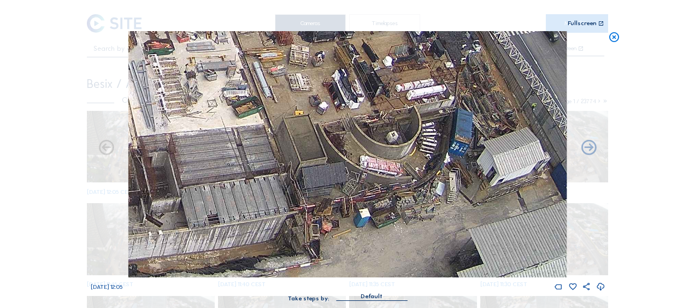
drag, startPoint x: 464, startPoint y: 121, endPoint x: 381, endPoint y: 121, distance: 82.5
click at [381, 121] on img at bounding box center [347, 154] width 438 height 246
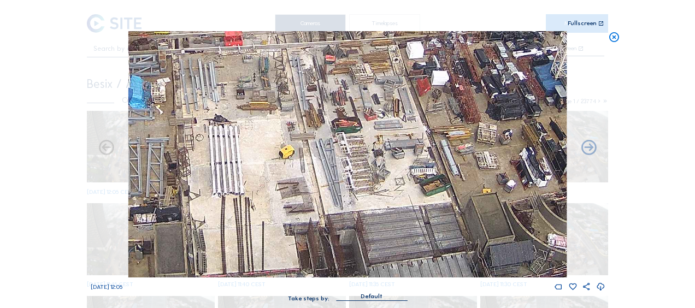
drag, startPoint x: 173, startPoint y: 91, endPoint x: 350, endPoint y: 178, distance: 197.4
click at [361, 170] on img at bounding box center [347, 154] width 438 height 246
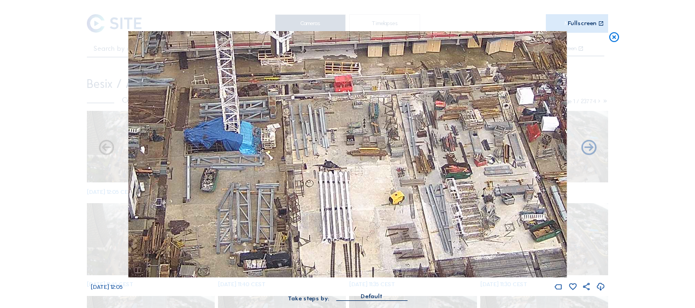
drag, startPoint x: 255, startPoint y: 191, endPoint x: 366, endPoint y: 215, distance: 113.6
click at [366, 215] on img at bounding box center [347, 154] width 438 height 246
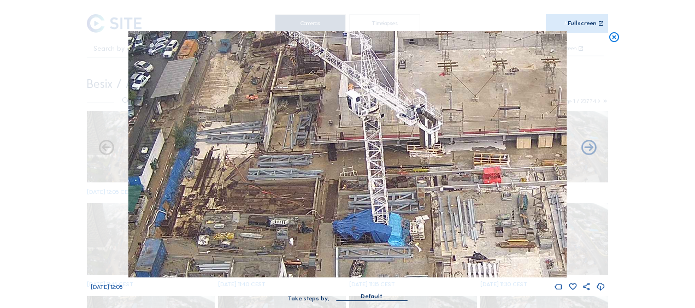
drag, startPoint x: 235, startPoint y: 108, endPoint x: 377, endPoint y: 204, distance: 171.4
click at [377, 204] on img at bounding box center [347, 154] width 438 height 246
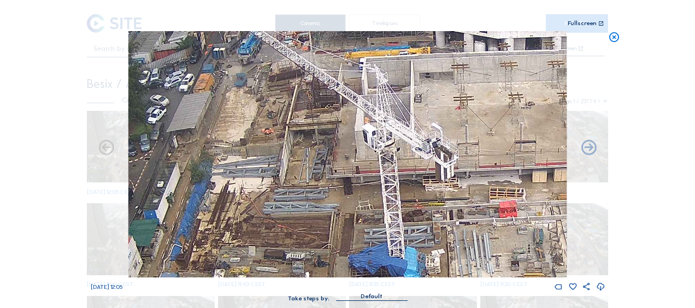
drag, startPoint x: 264, startPoint y: 72, endPoint x: 277, endPoint y: 103, distance: 33.6
click at [277, 103] on img at bounding box center [347, 154] width 438 height 246
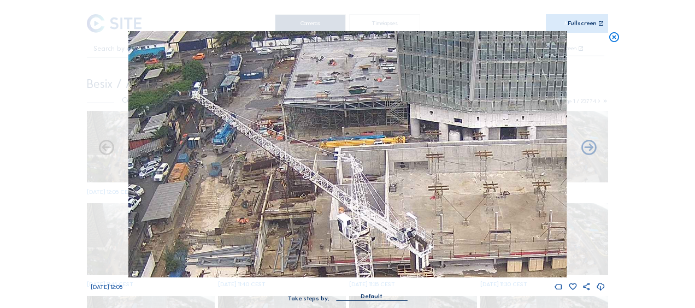
drag, startPoint x: 227, startPoint y: 127, endPoint x: 210, endPoint y: 199, distance: 74.2
click at [210, 199] on img at bounding box center [347, 154] width 438 height 246
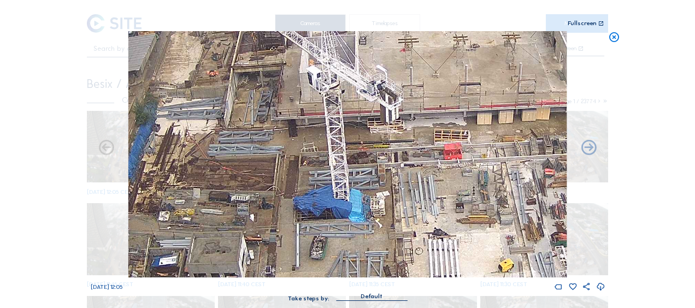
drag, startPoint x: 280, startPoint y: 217, endPoint x: 242, endPoint y: 99, distance: 123.9
click at [249, 70] on img at bounding box center [347, 154] width 438 height 246
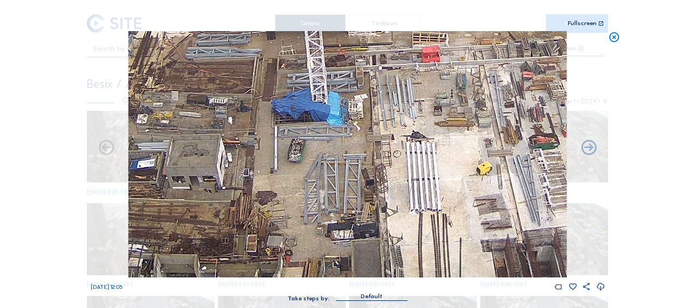
drag, startPoint x: 233, startPoint y: 63, endPoint x: 210, endPoint y: 28, distance: 41.8
click at [210, 28] on div "Scroll to travel through time | Press 'Alt' Button + Scroll to Zoom | Click and…" at bounding box center [348, 156] width 514 height 313
